Goal: Task Accomplishment & Management: Manage account settings

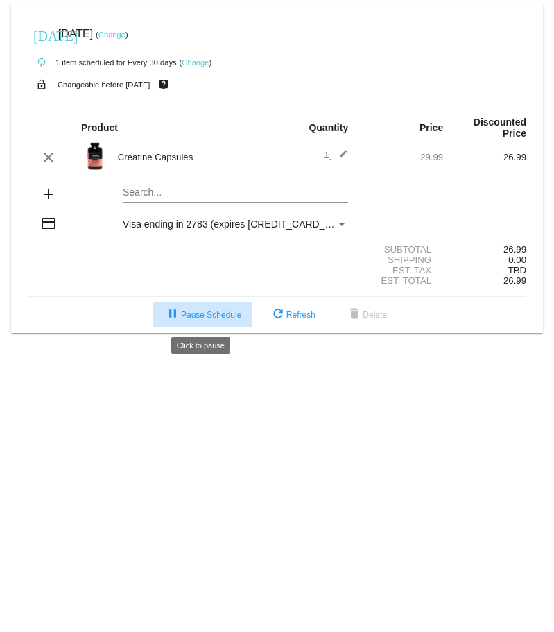
click at [227, 324] on button "pause Pause Schedule" at bounding box center [202, 314] width 99 height 25
click at [46, 196] on mat-icon "add" at bounding box center [48, 194] width 17 height 17
click at [139, 194] on mat-card "[DATE] [DATE] ( Change ) autorenew 1 item scheduled for Every 30 days ( Change …" at bounding box center [277, 167] width 532 height 329
click at [233, 194] on mat-card "[DATE] [DATE] ( Change ) autorenew 1 item scheduled for Every 30 days ( Change …" at bounding box center [277, 167] width 532 height 329
click at [221, 192] on mat-card "[DATE] [DATE] ( Change ) autorenew 1 item scheduled for Every 30 days ( Change …" at bounding box center [277, 167] width 532 height 329
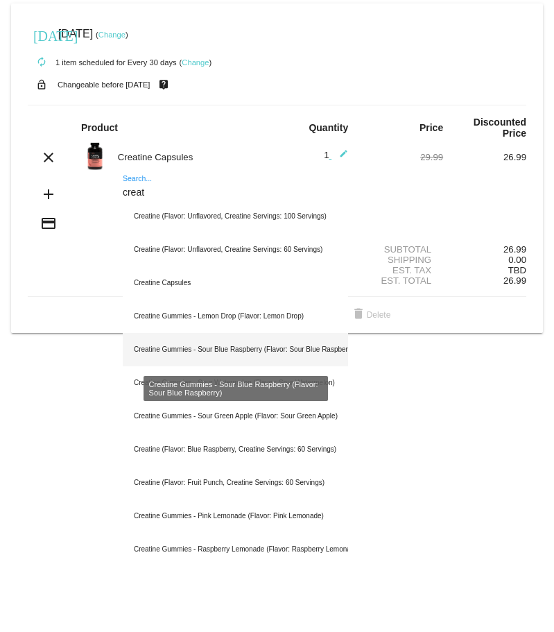
type input "creat"
click at [232, 354] on div "Creatine Gummies - Sour Blue Raspberry (Flavor: Sour Blue Raspberry)" at bounding box center [235, 349] width 225 height 33
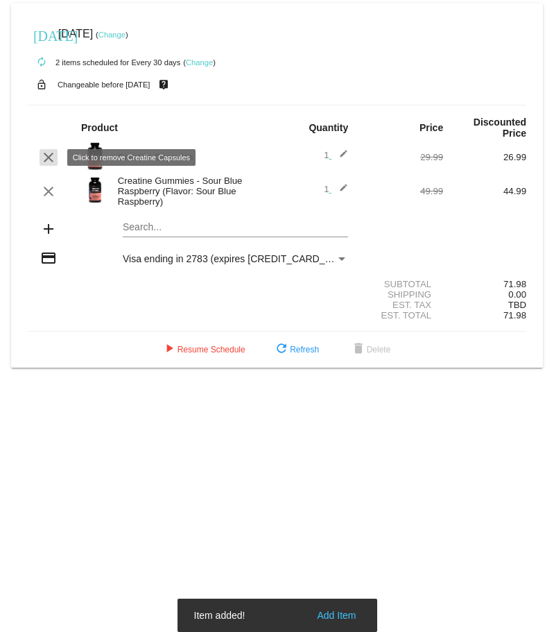
click at [53, 159] on mat-icon "clear" at bounding box center [48, 157] width 17 height 17
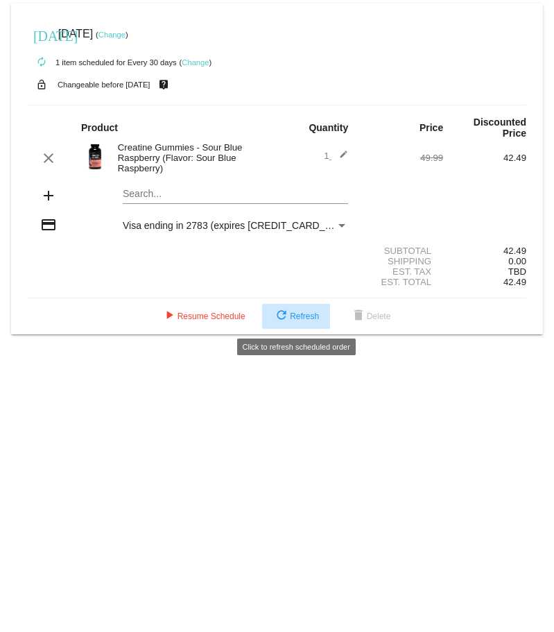
click at [312, 318] on span "refresh Refresh" at bounding box center [296, 316] width 46 height 10
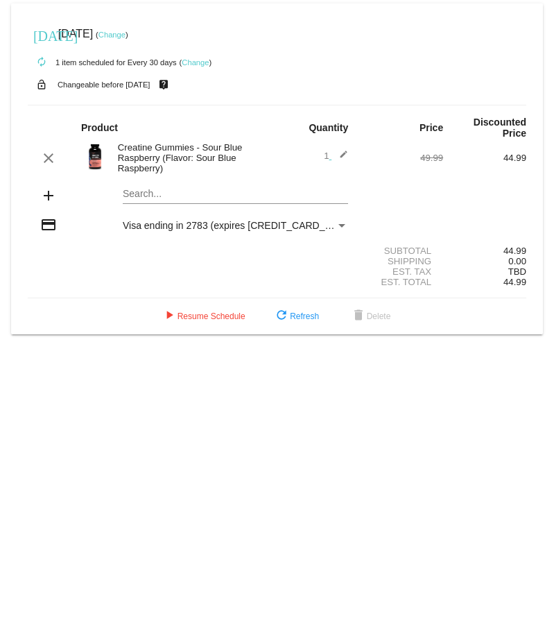
click at [494, 126] on strong "Discounted Price" at bounding box center [500, 128] width 53 height 22
drag, startPoint x: 471, startPoint y: 121, endPoint x: 529, endPoint y: 144, distance: 62.0
click at [529, 144] on mat-card "[DATE] [DATE] ( Change ) autorenew 1 item scheduled for Every 30 days ( Change …" at bounding box center [277, 168] width 532 height 331
click at [486, 146] on div "clear Creatine Gummies - Sour Blue Raspberry (Flavor: Sour Blue Raspberry) 1 ed…" at bounding box center [277, 157] width 499 height 31
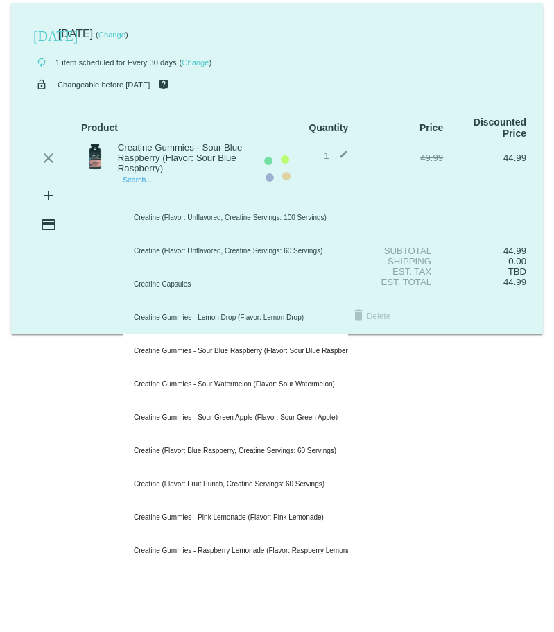
click at [201, 194] on input "Search..." at bounding box center [235, 194] width 225 height 11
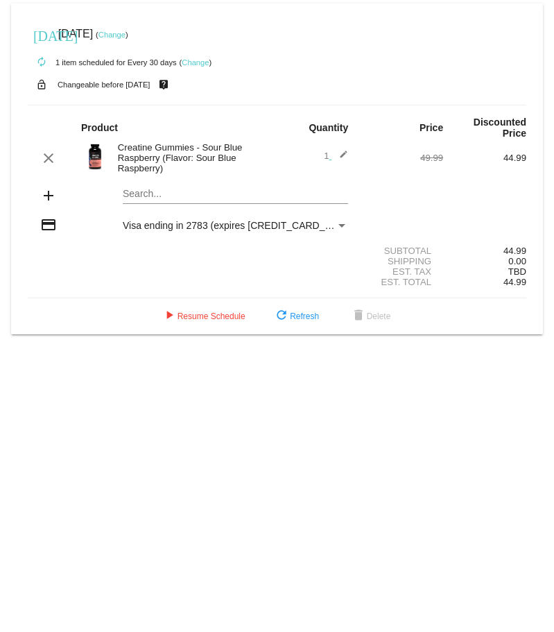
click at [334, 227] on div "Visa ending in 2783 (expires [CREDIT_CARD_DATA])" at bounding box center [229, 225] width 213 height 11
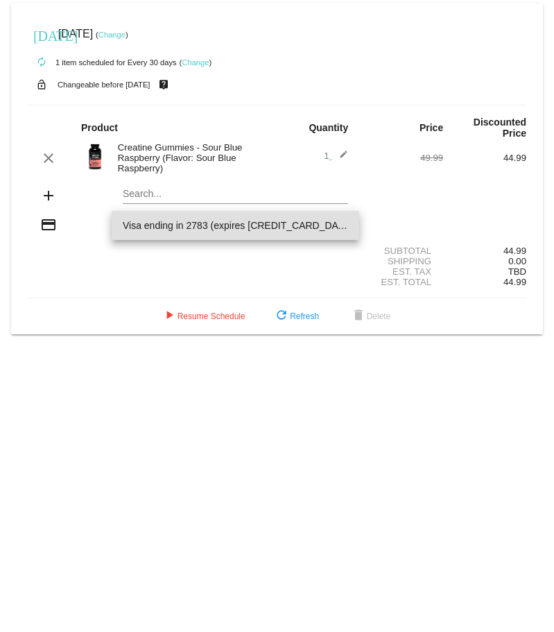
click at [334, 227] on span "Visa ending in 2783 (expires [CREDIT_CARD_DATA])" at bounding box center [235, 225] width 225 height 29
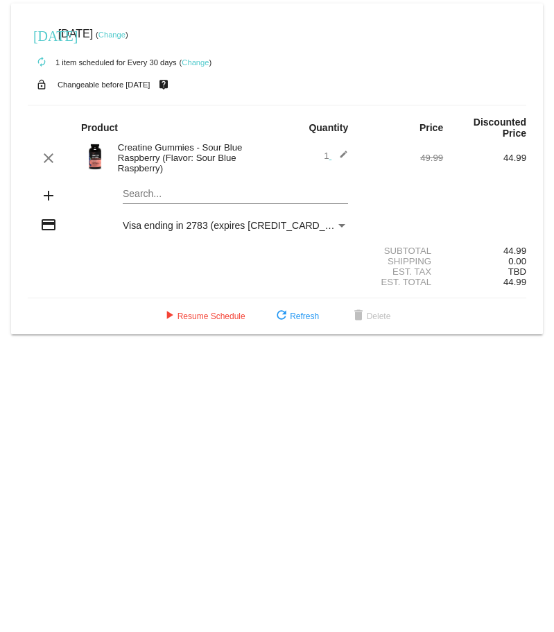
click at [160, 197] on mat-card "[DATE] [DATE] ( Change ) autorenew 1 item scheduled for Every 30 days ( Change …" at bounding box center [277, 168] width 532 height 331
type input "d"
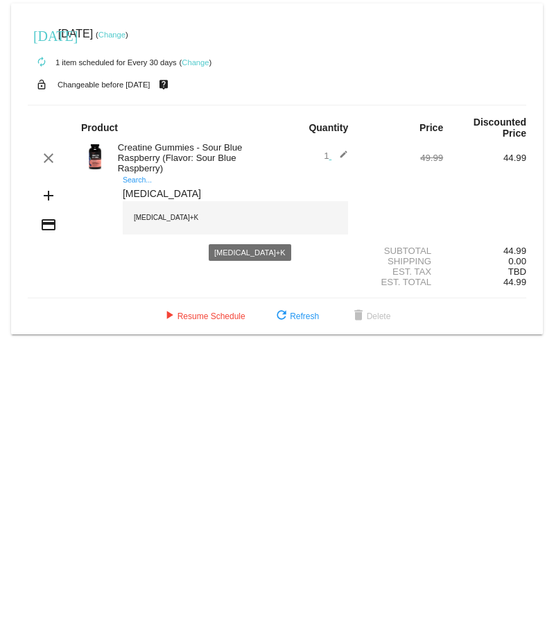
type input "[MEDICAL_DATA]"
click at [172, 224] on div "[MEDICAL_DATA]+K" at bounding box center [235, 217] width 225 height 33
